Goal: Transaction & Acquisition: Obtain resource

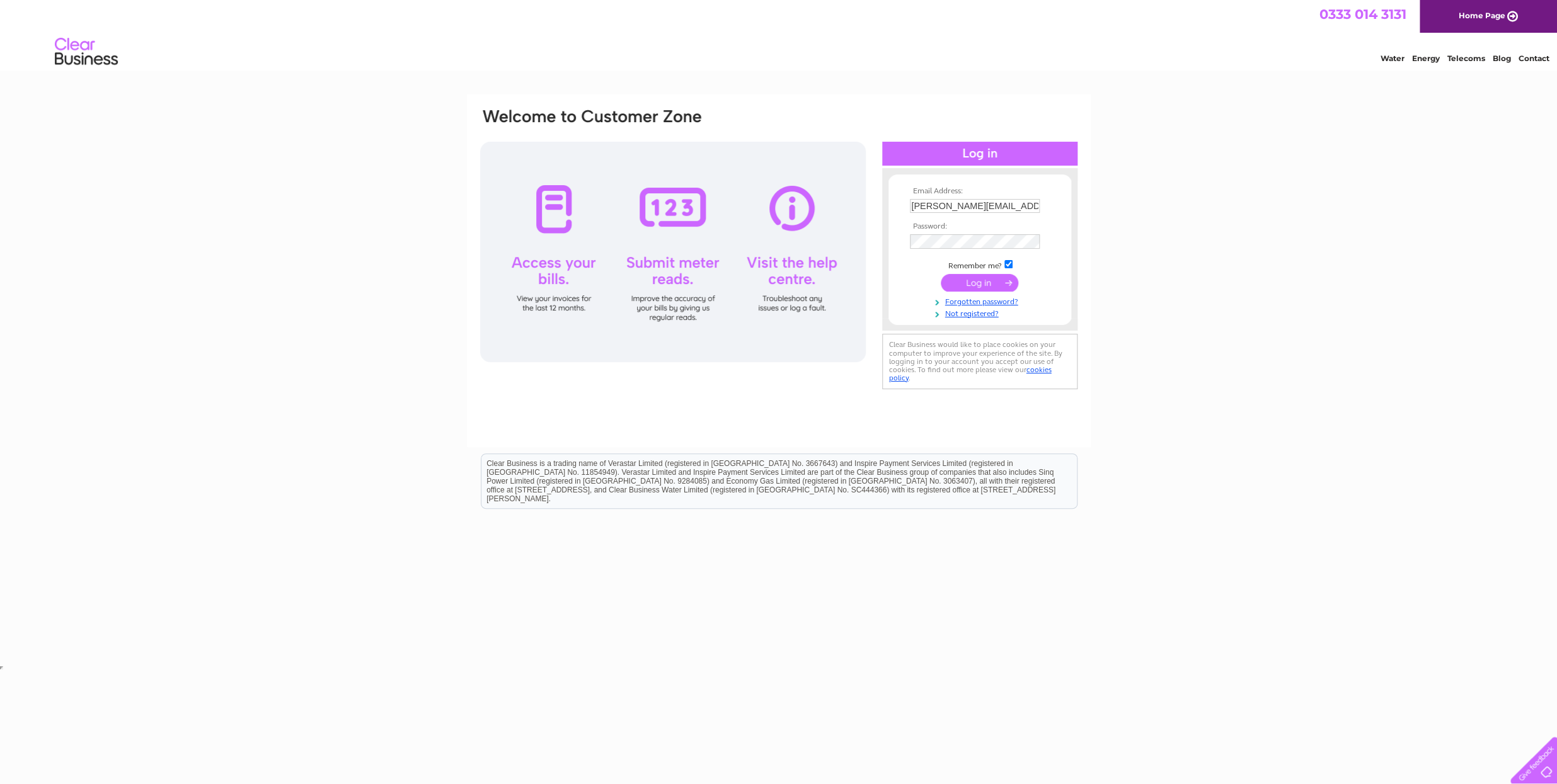
click at [972, 284] on input "submit" at bounding box center [979, 283] width 78 height 17
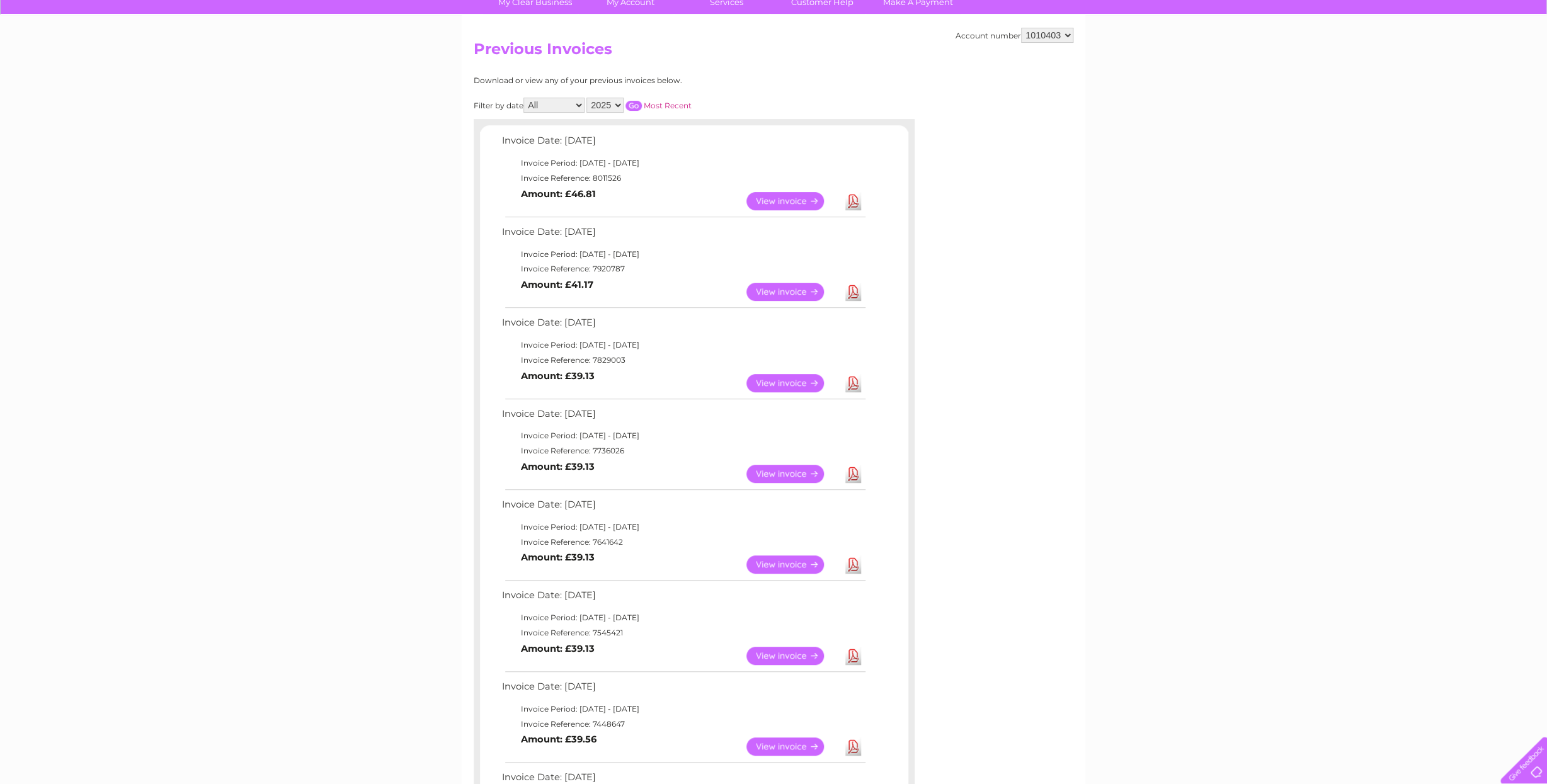
scroll to position [108, 0]
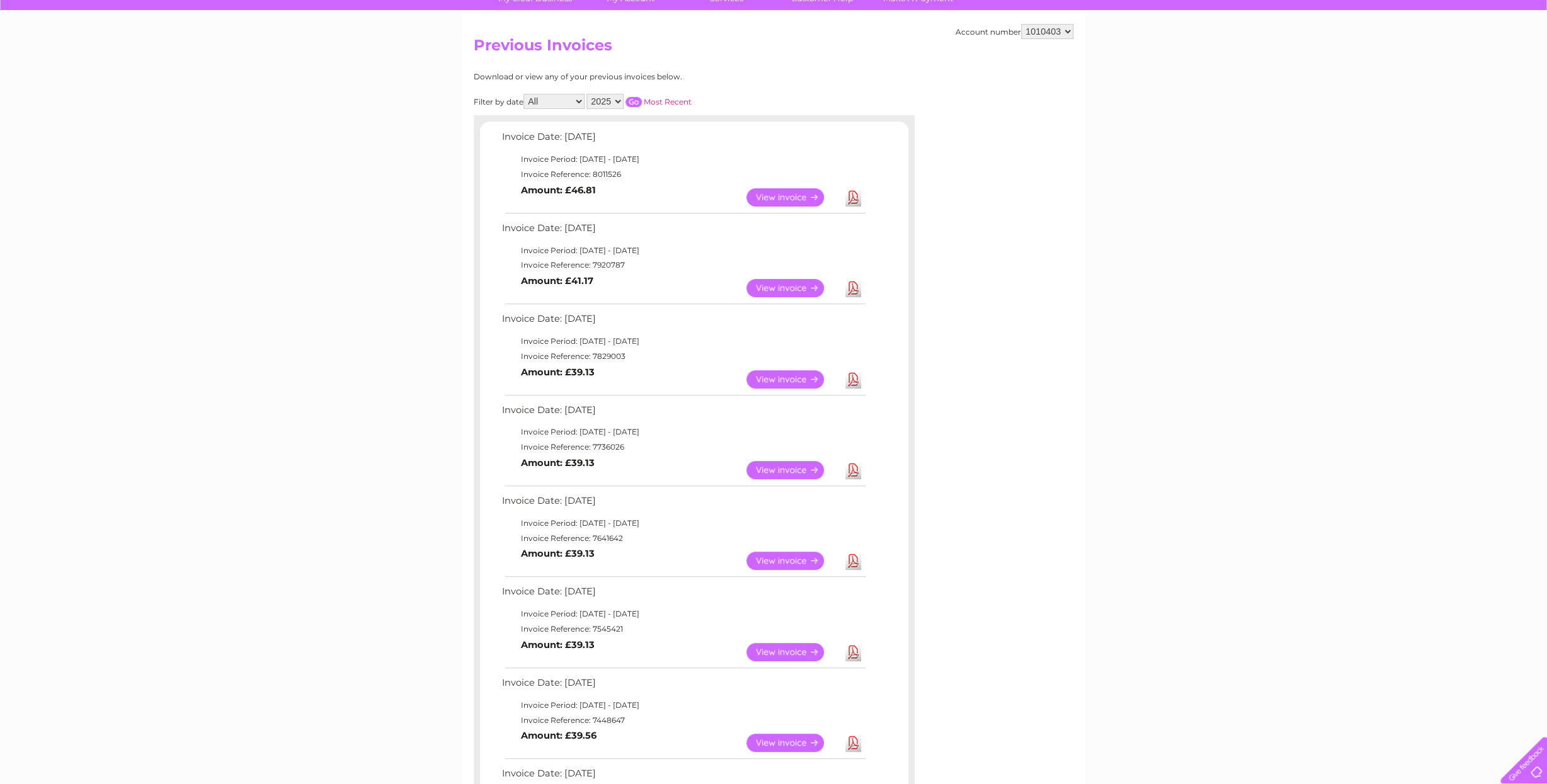
click at [773, 468] on link "View" at bounding box center [793, 470] width 93 height 18
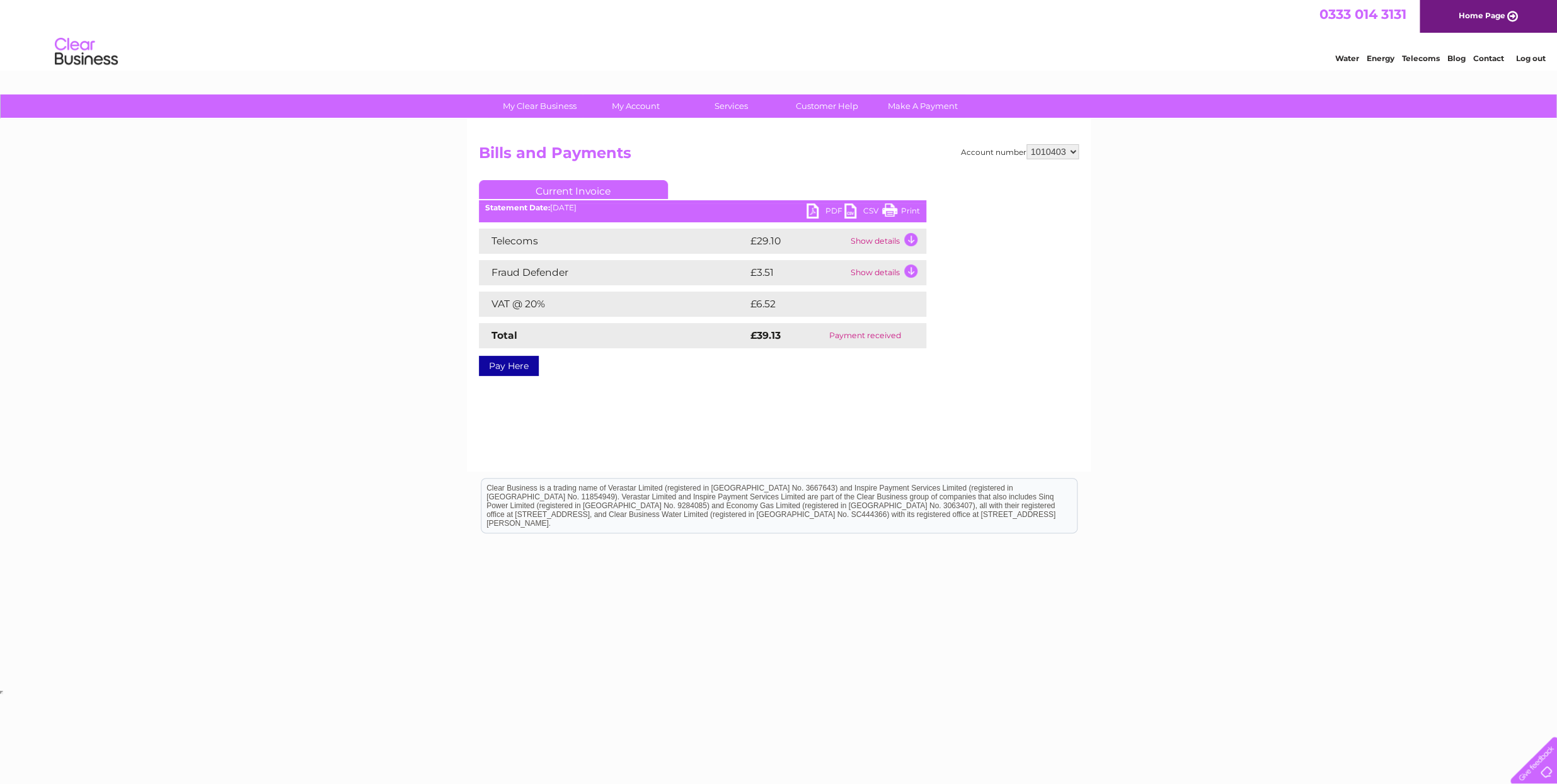
click at [903, 213] on link "Print" at bounding box center [901, 212] width 38 height 18
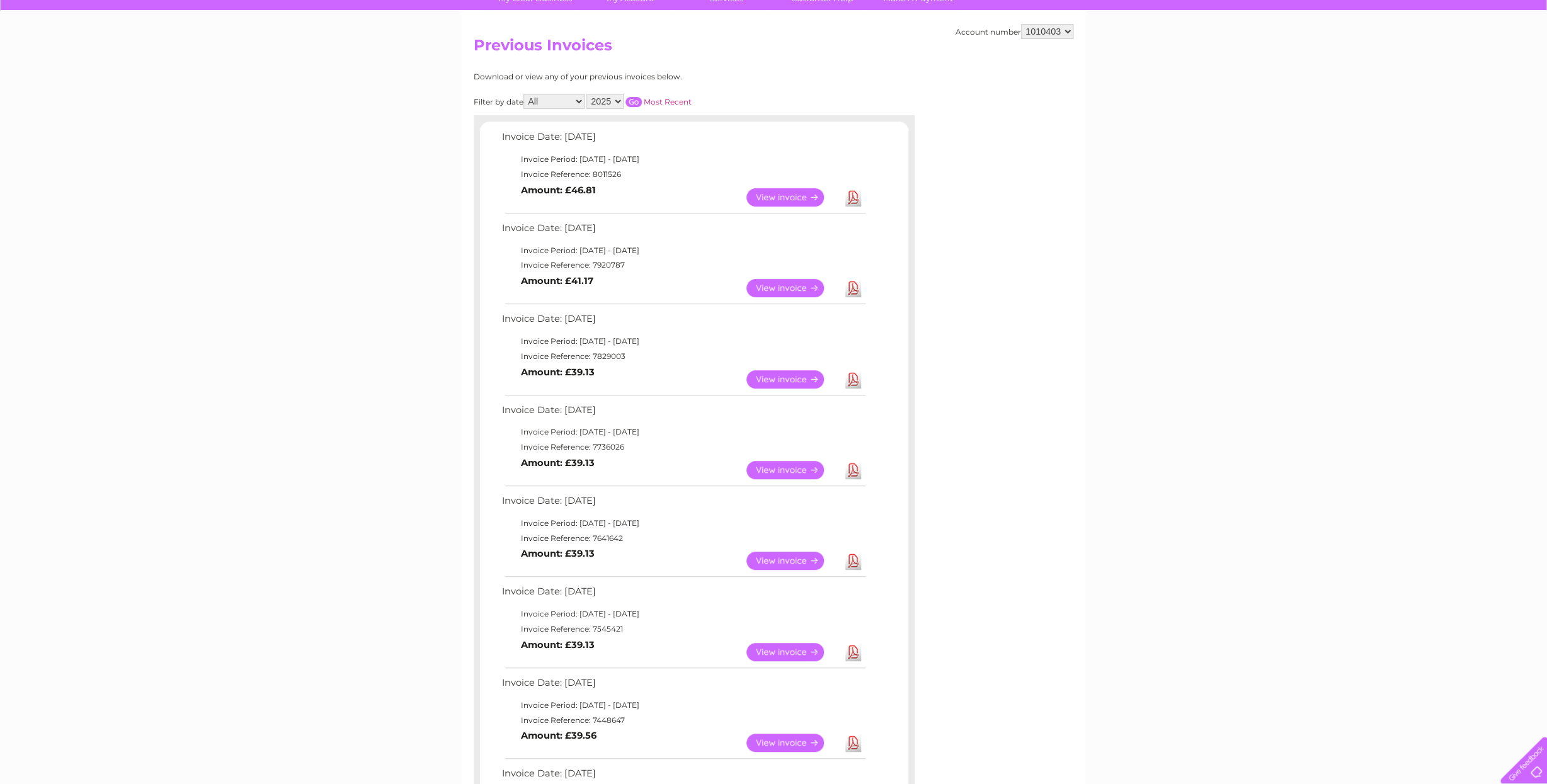
click at [780, 378] on link "View" at bounding box center [793, 379] width 93 height 18
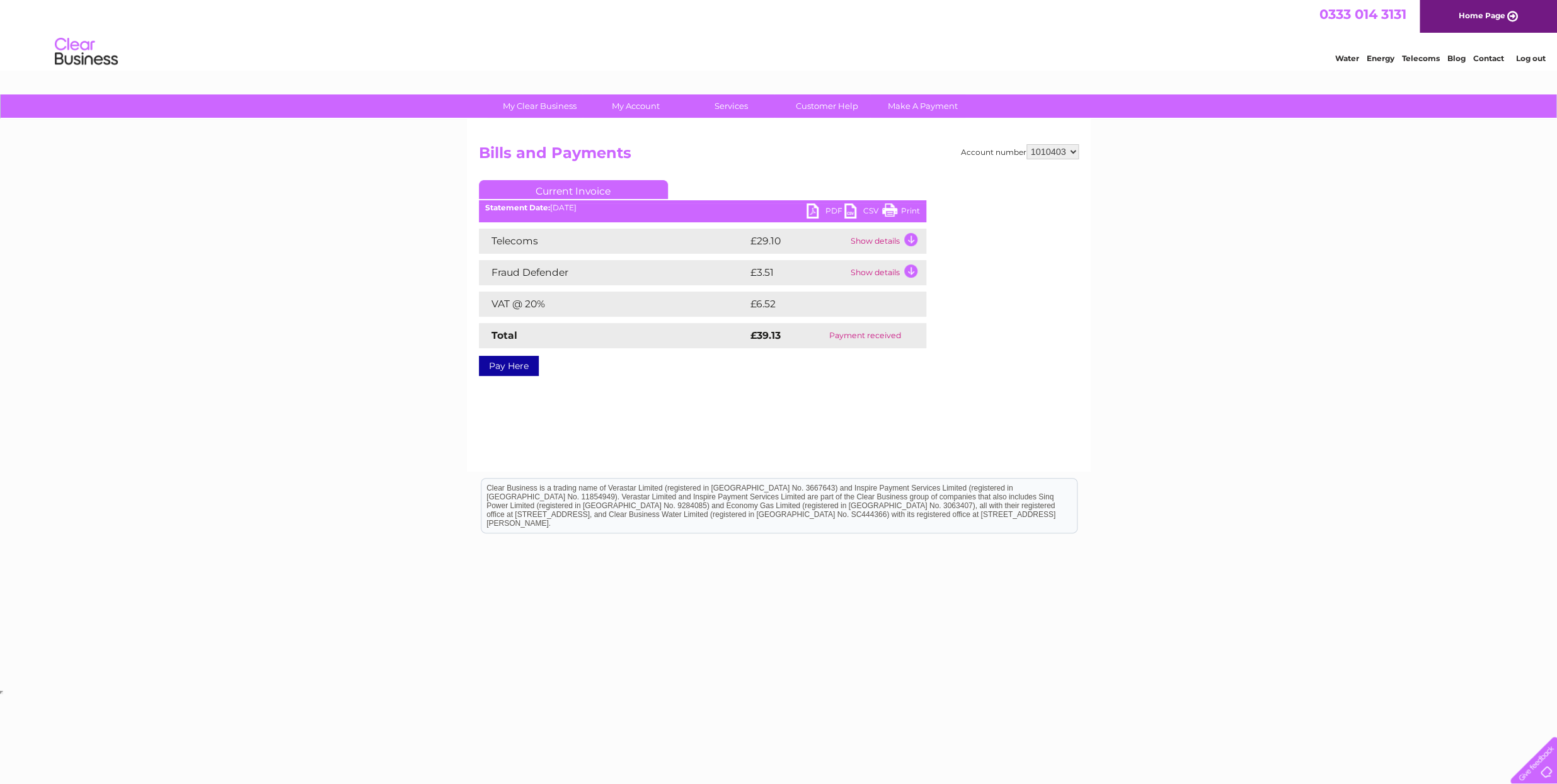
click at [903, 207] on link "Print" at bounding box center [901, 212] width 38 height 18
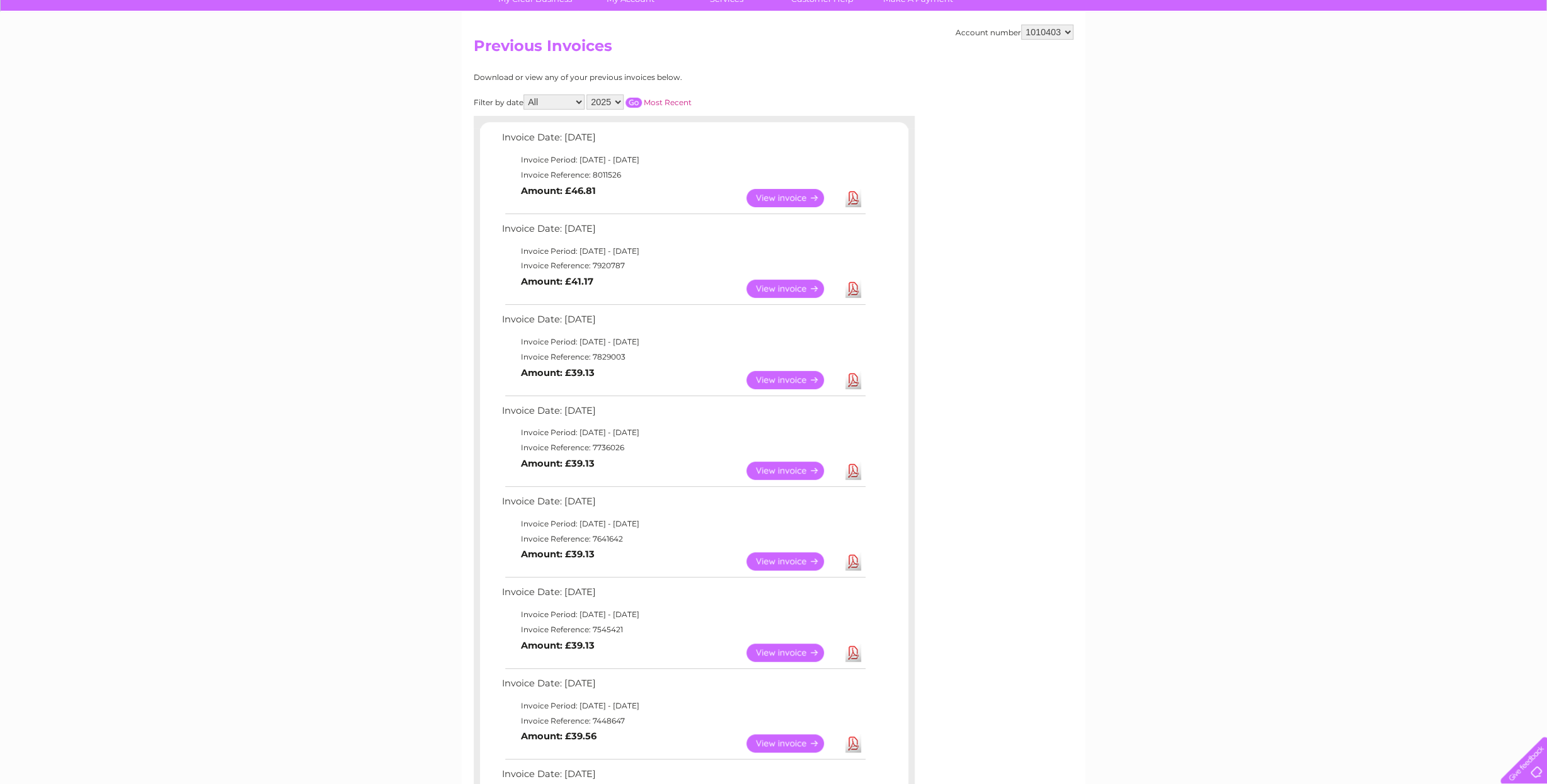
scroll to position [112, 0]
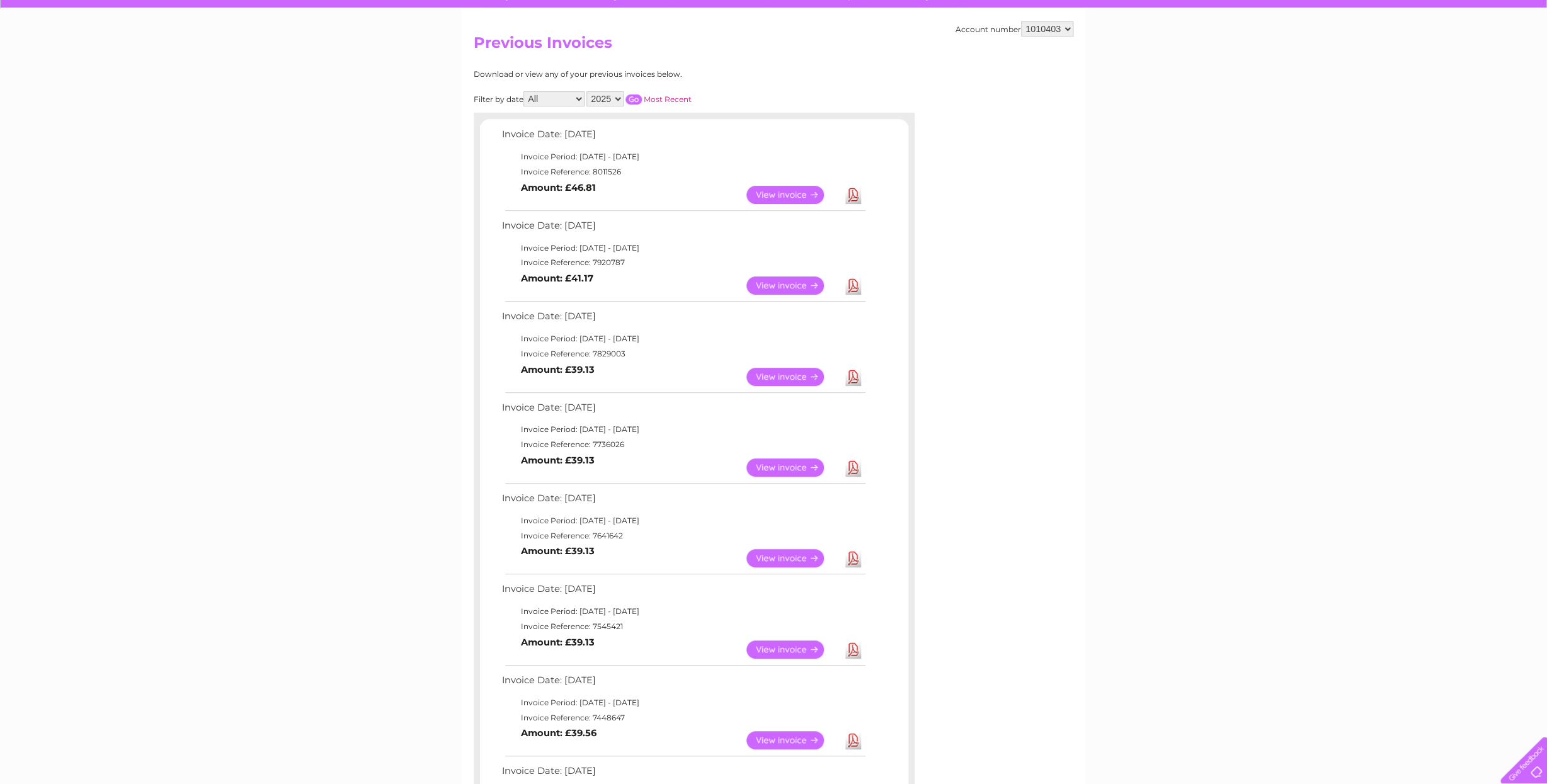
click at [787, 288] on link "View" at bounding box center [793, 285] width 93 height 18
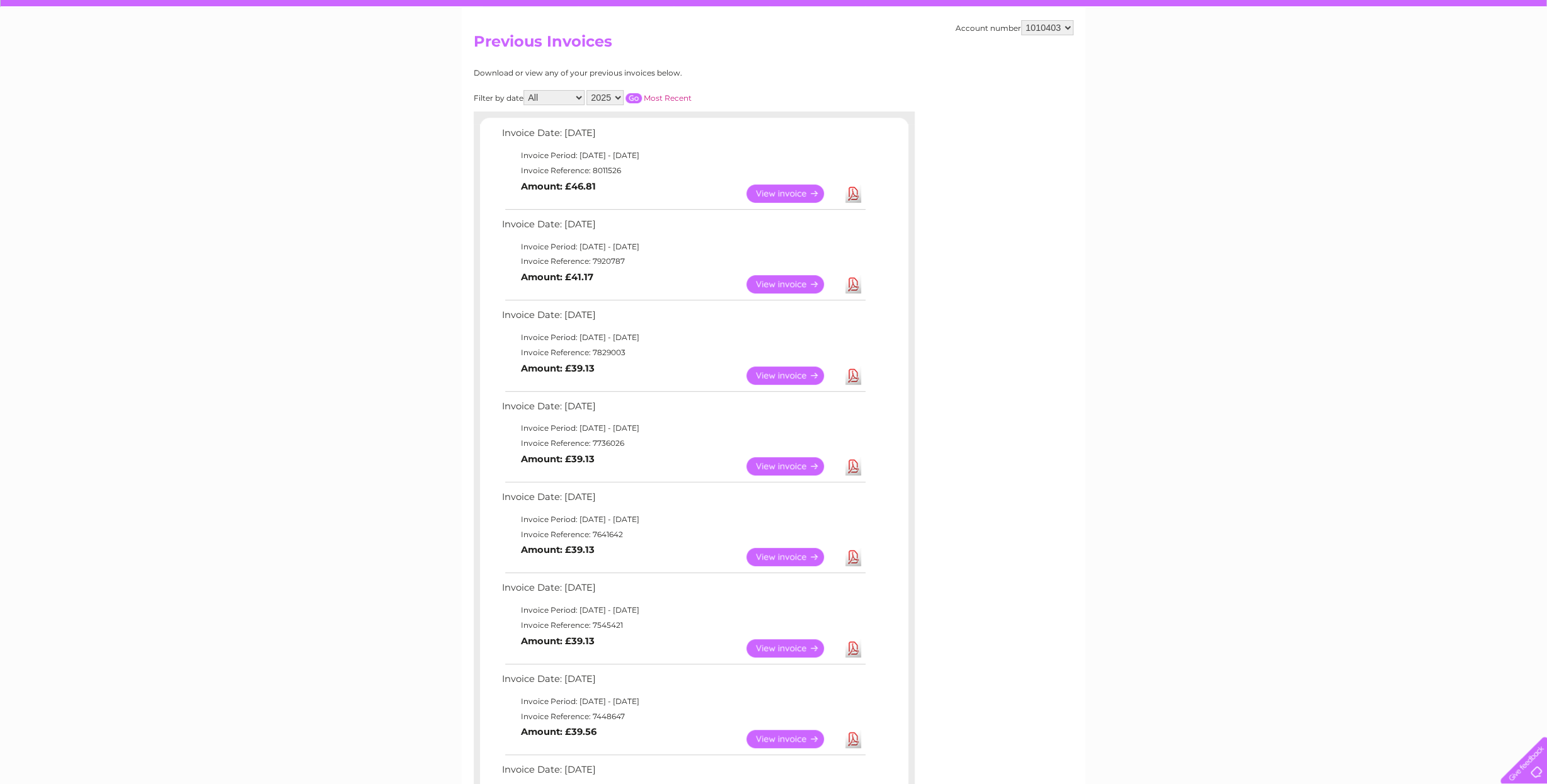
click at [782, 286] on link "View" at bounding box center [793, 284] width 93 height 18
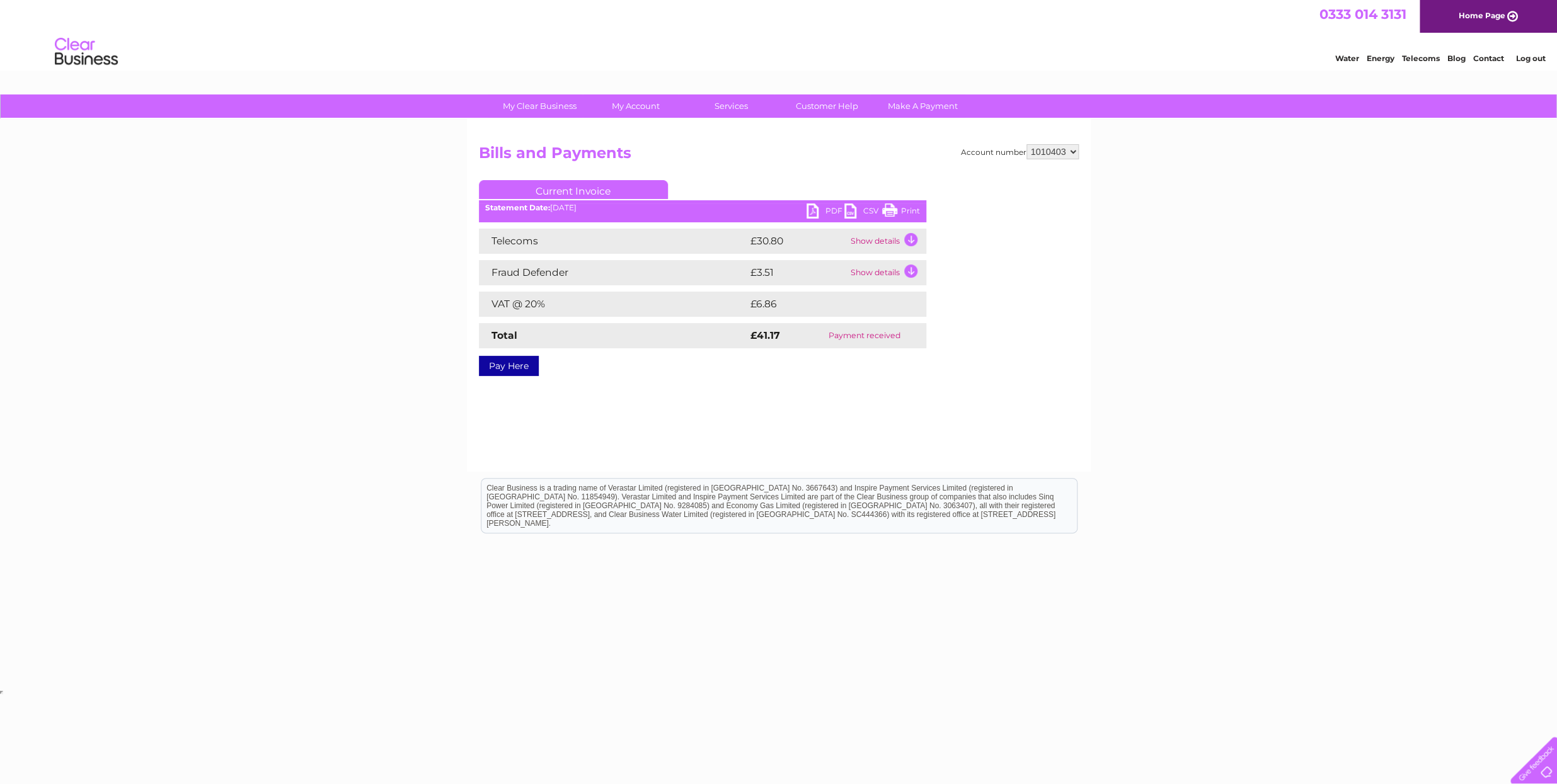
click at [908, 211] on link "Print" at bounding box center [901, 212] width 38 height 18
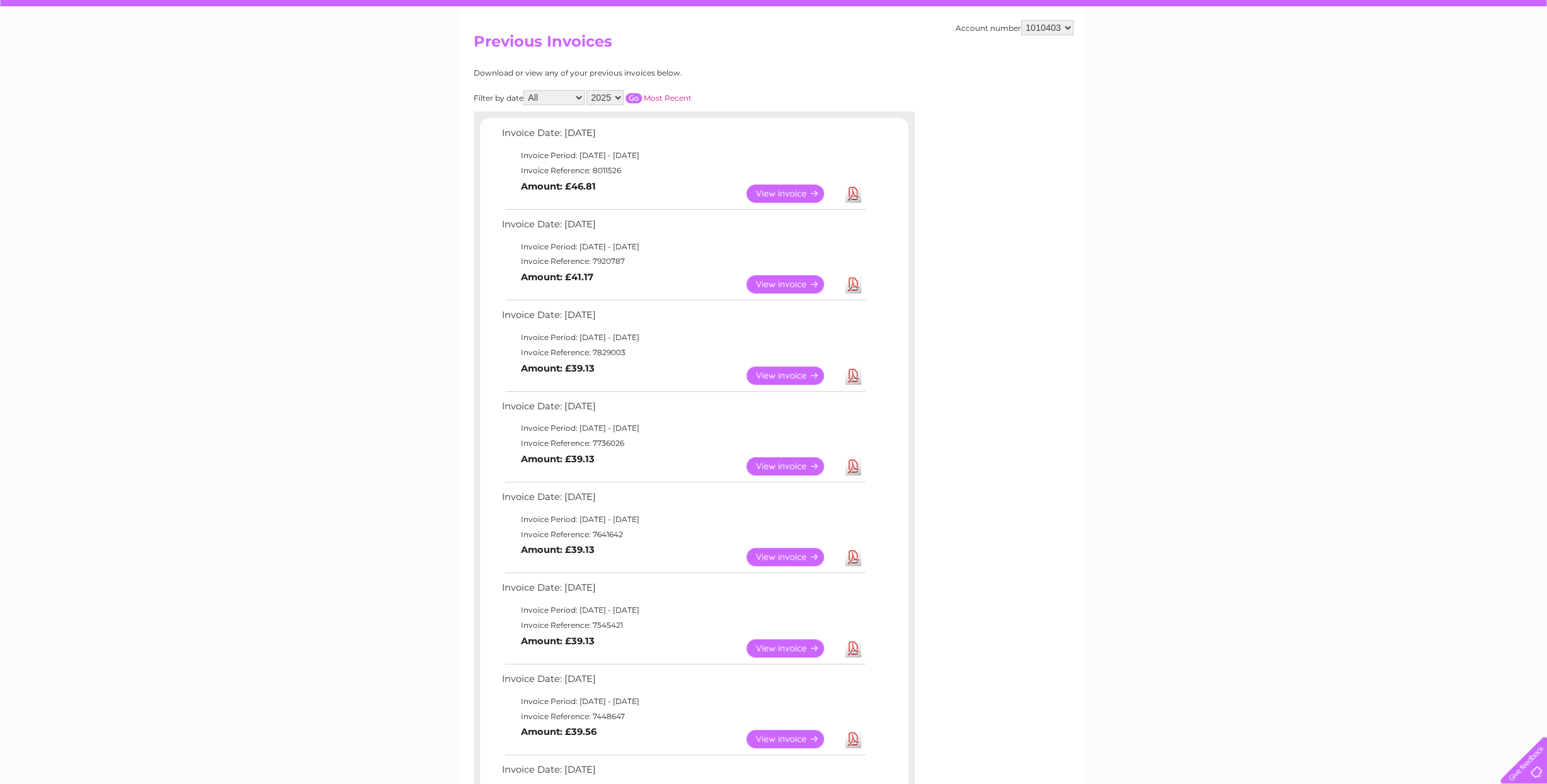
click at [779, 193] on link "View" at bounding box center [793, 193] width 93 height 18
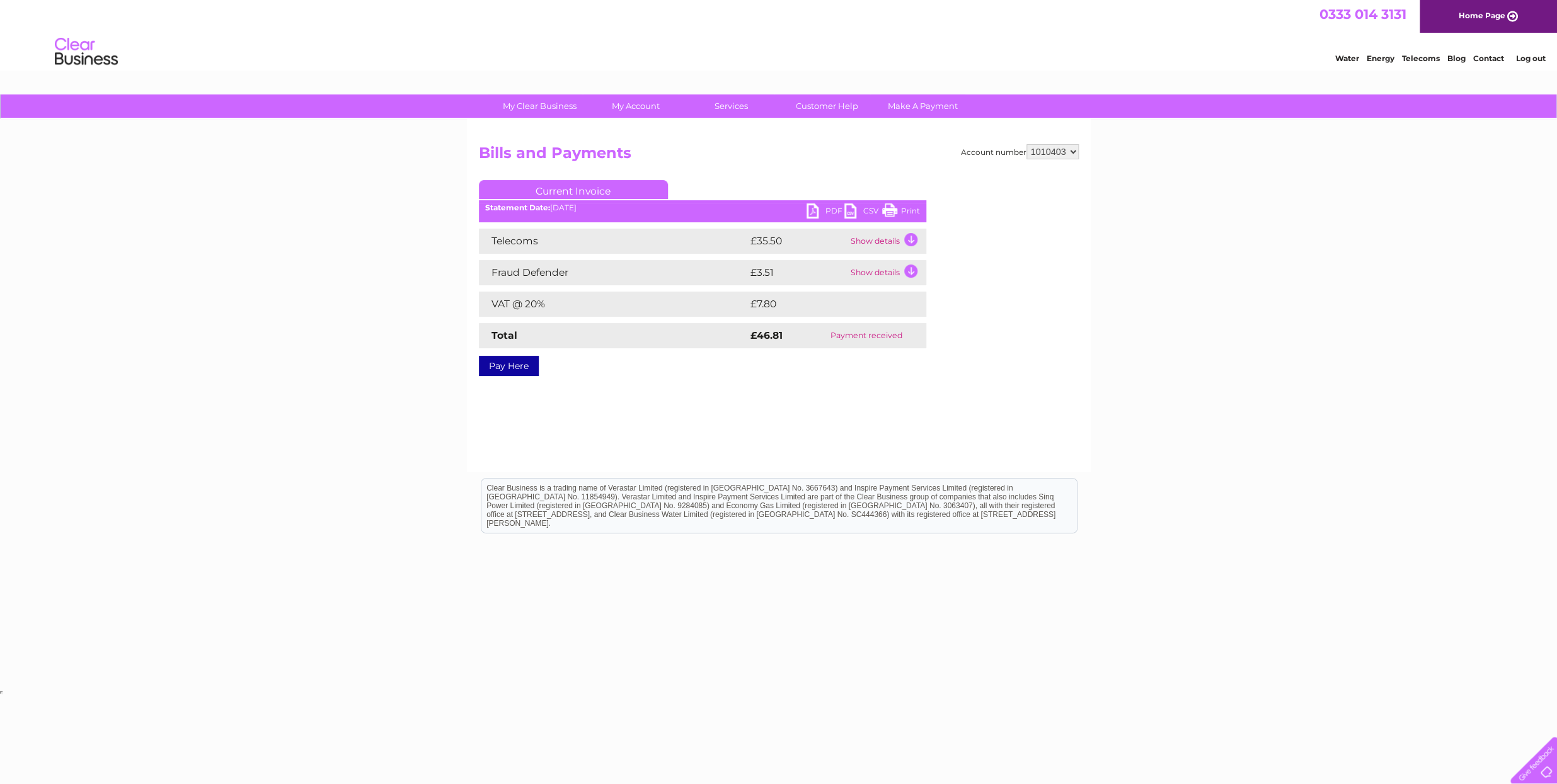
click at [868, 241] on td "Show details" at bounding box center [887, 241] width 79 height 25
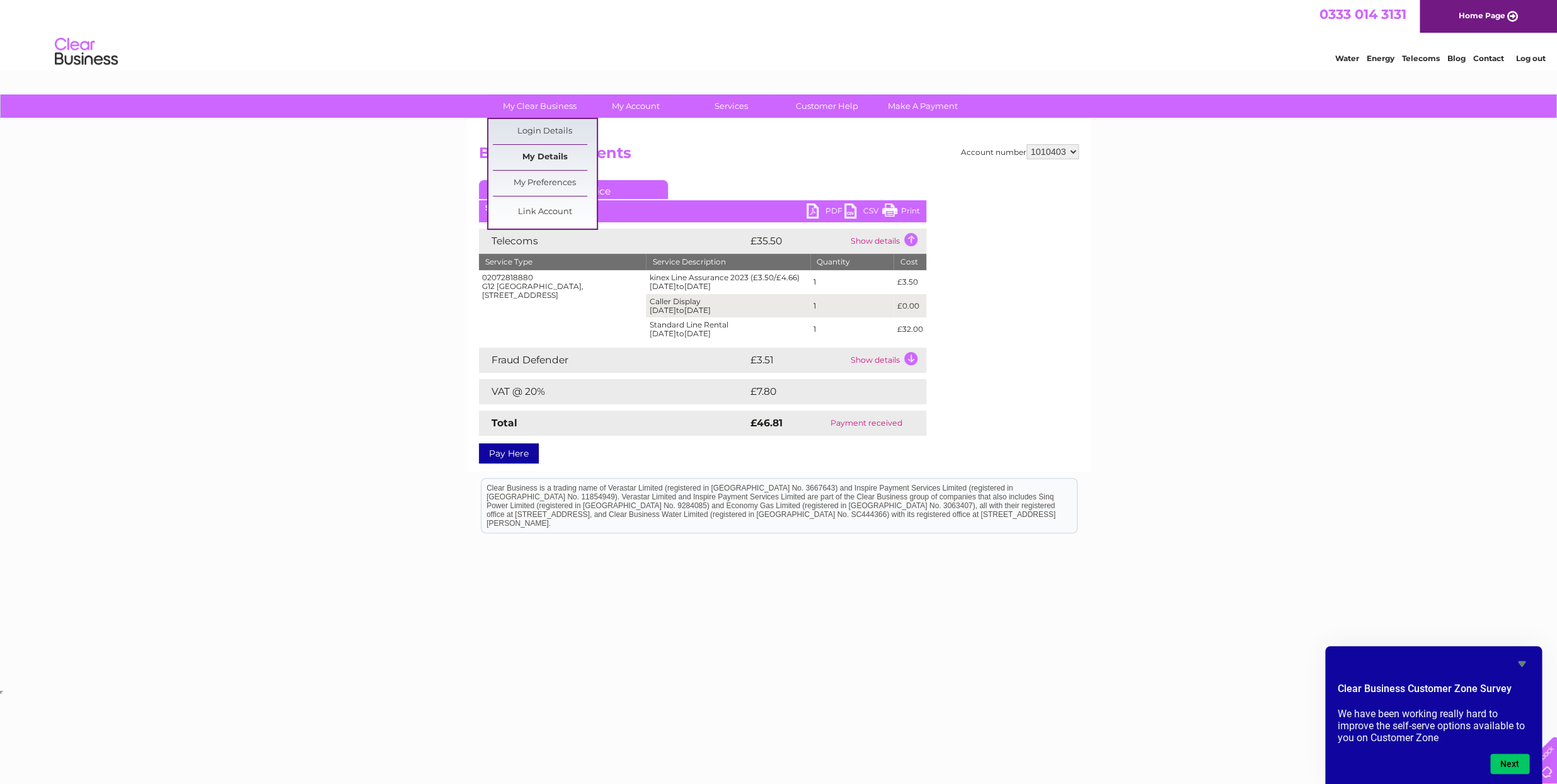
click at [544, 159] on link "My Details" at bounding box center [544, 157] width 104 height 25
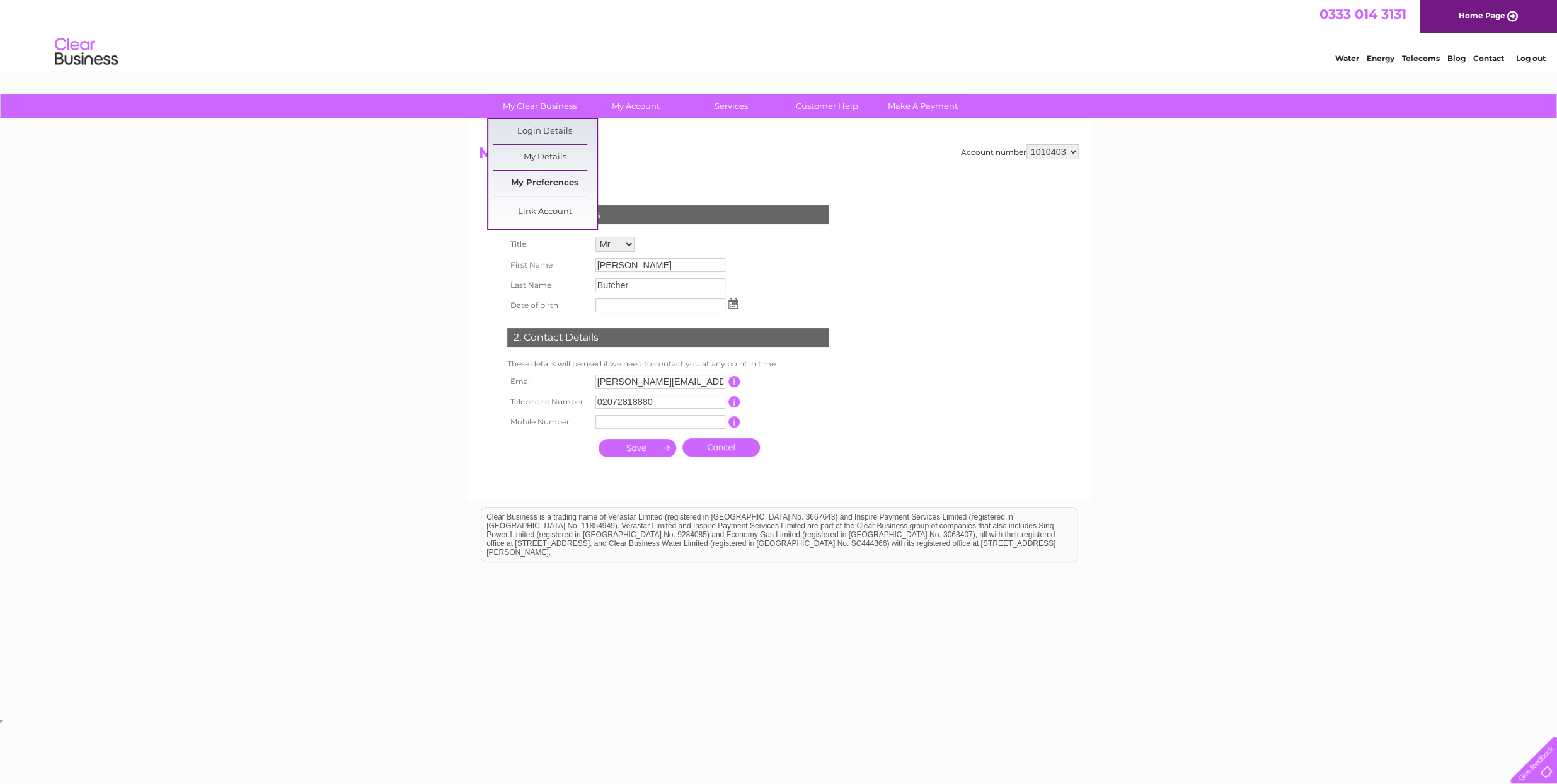
click at [533, 183] on link "My Preferences" at bounding box center [544, 183] width 104 height 25
click at [815, 105] on link "Customer Help" at bounding box center [826, 106] width 104 height 23
